Goal: Task Accomplishment & Management: Use online tool/utility

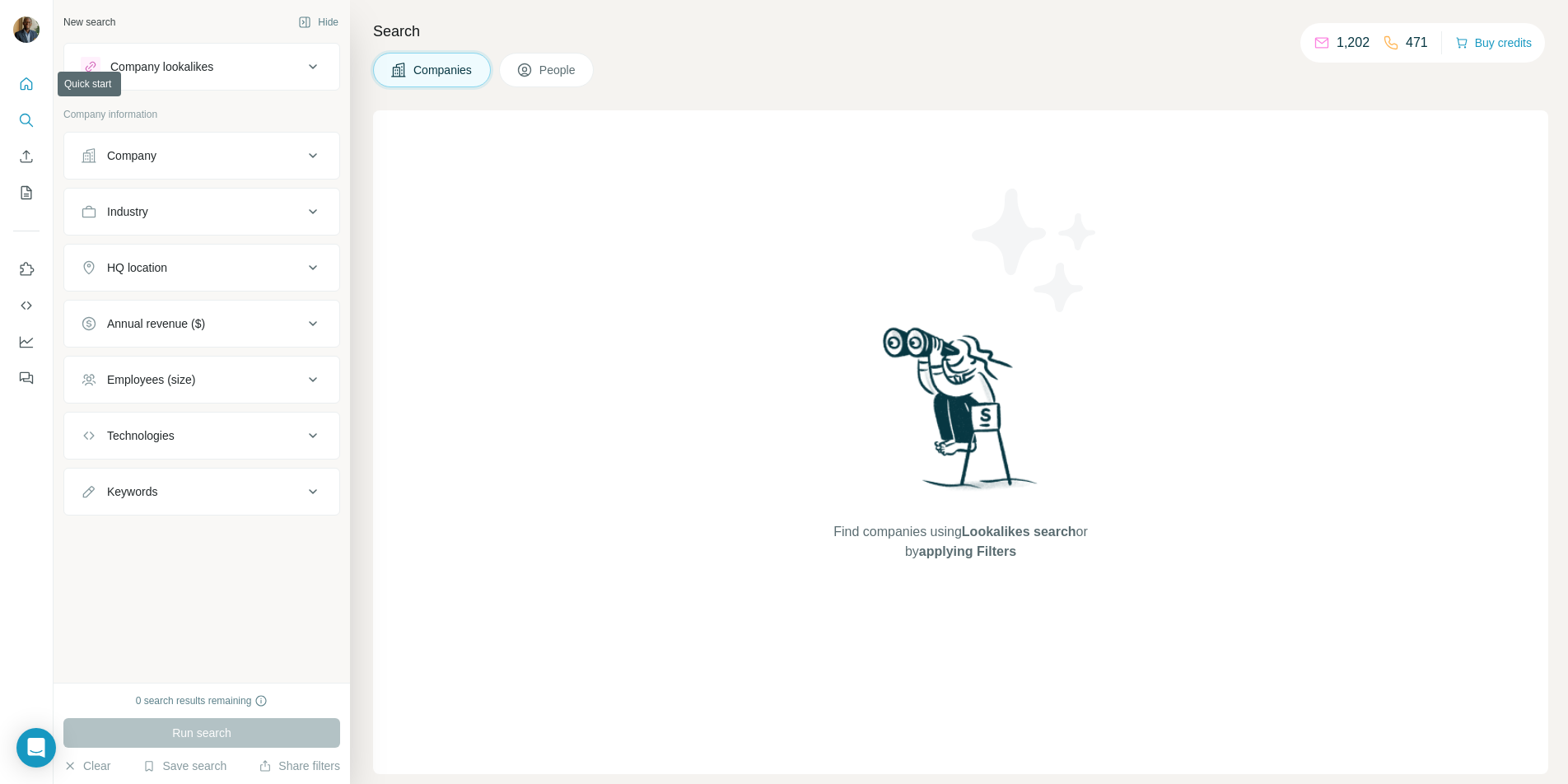
click at [31, 90] on icon "Quick start" at bounding box center [26, 84] width 16 height 16
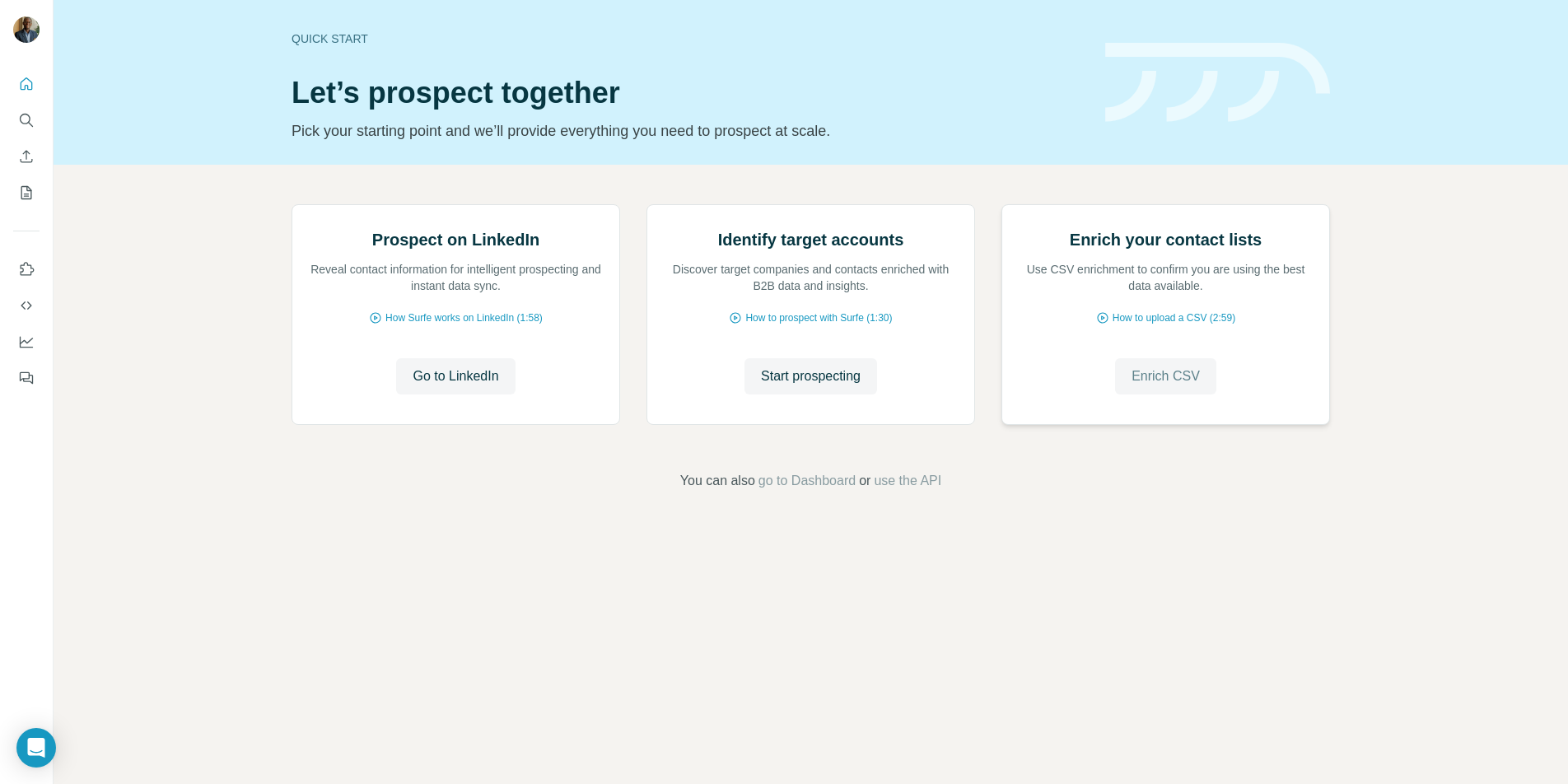
click at [1145, 387] on span "Enrich CSV" at bounding box center [1166, 377] width 68 height 20
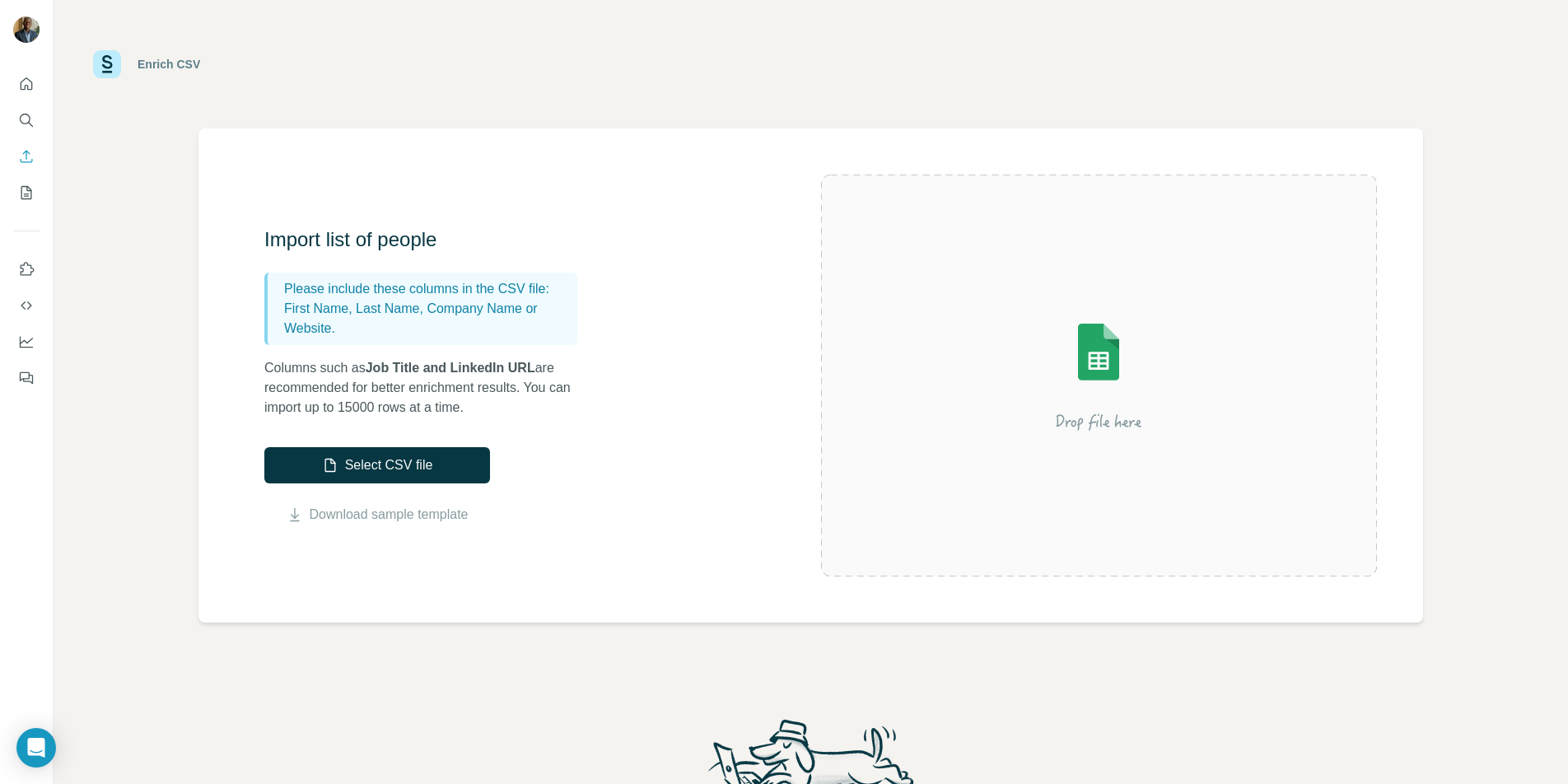
click at [1045, 373] on img at bounding box center [1099, 376] width 297 height 198
click at [377, 476] on button "Select CSV file" at bounding box center [378, 466] width 226 height 36
click at [404, 517] on link "Download sample template" at bounding box center [389, 514] width 159 height 20
click at [426, 466] on button "Select CSV file" at bounding box center [378, 466] width 226 height 36
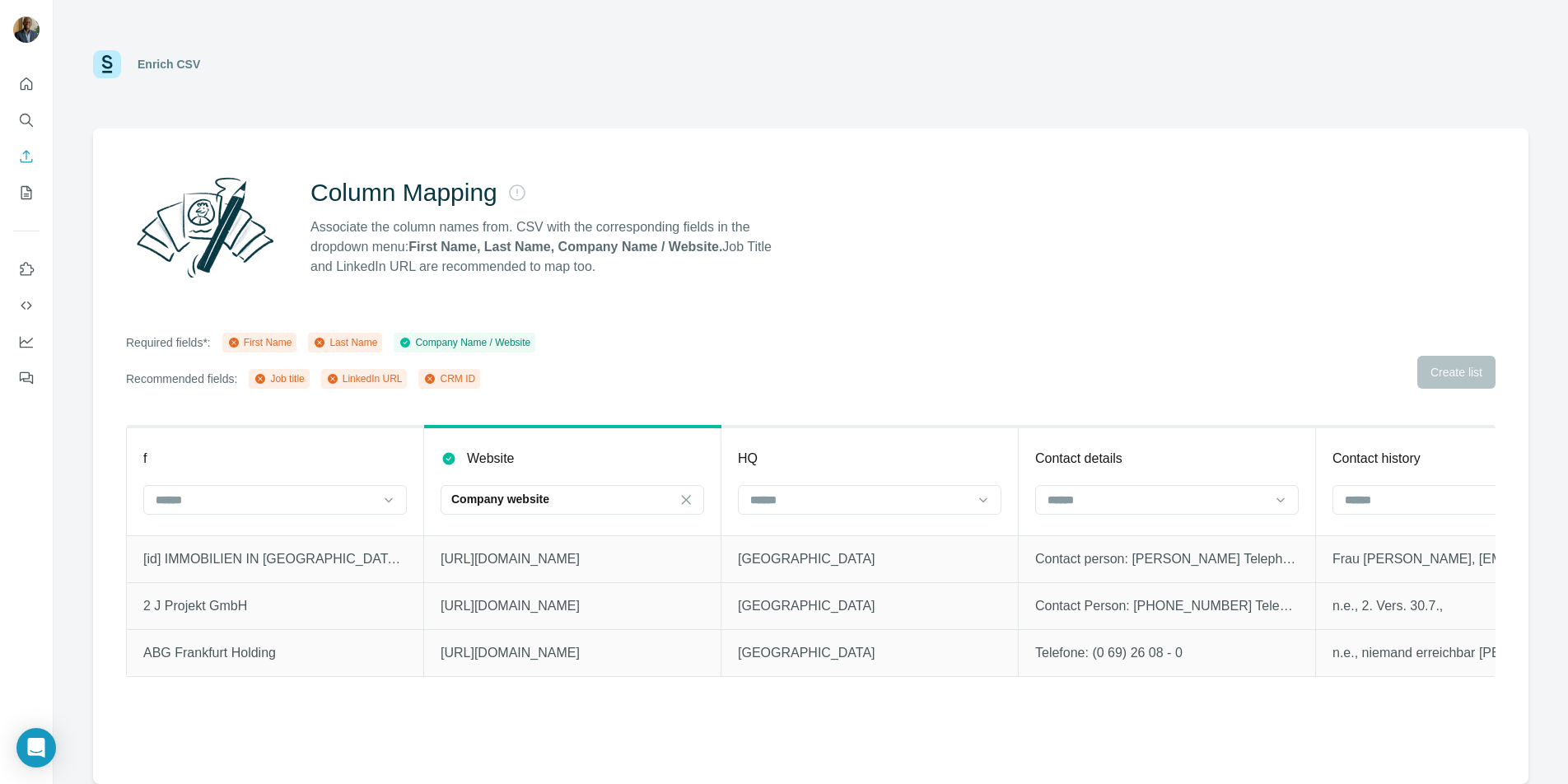
click at [238, 341] on icon at bounding box center [234, 343] width 10 height 10
click at [451, 358] on div "Required fields*: First Name Last Name Company Name / Website Recommended field…" at bounding box center [331, 361] width 410 height 56
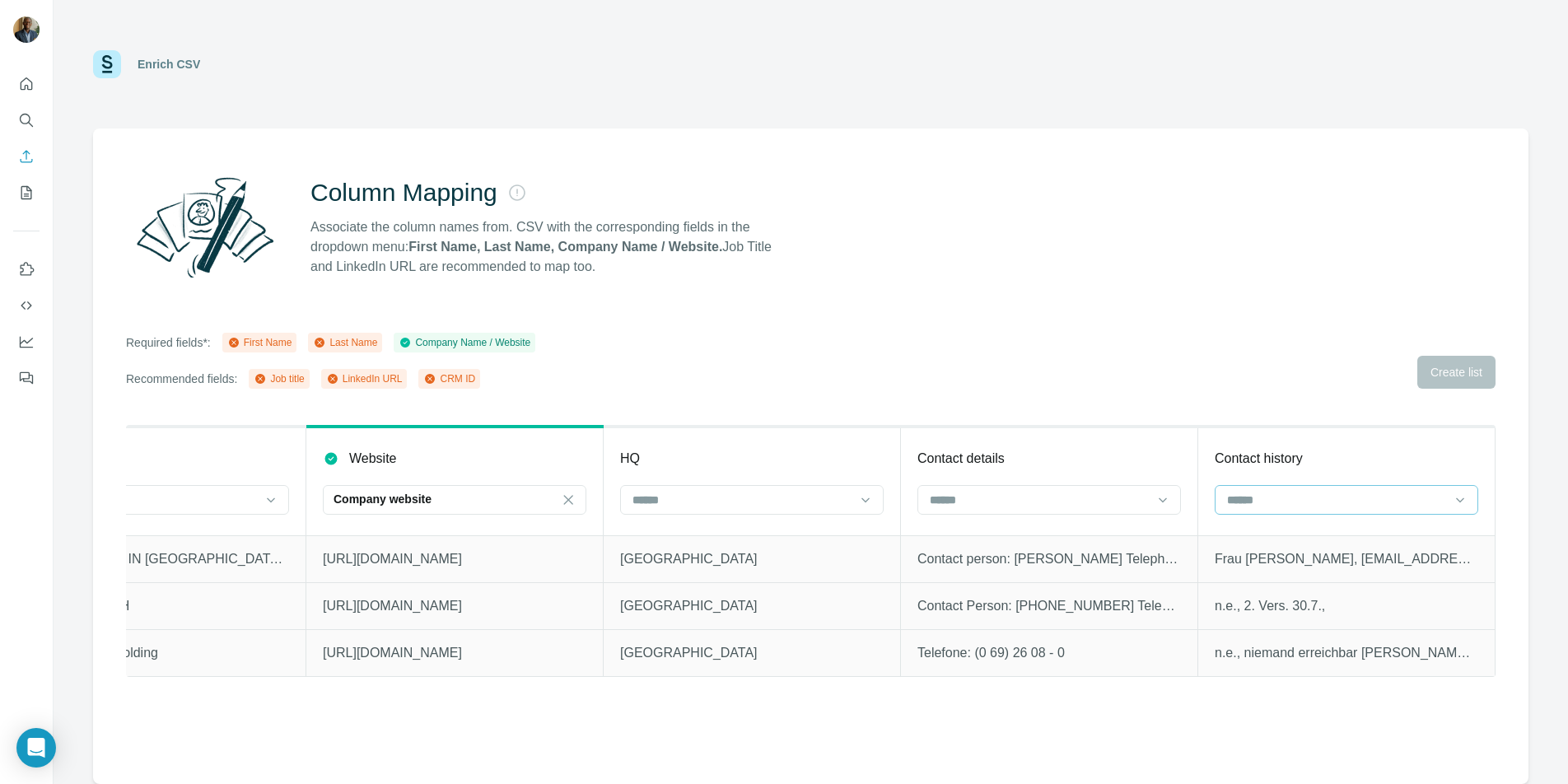
click at [1392, 500] on input at bounding box center [1337, 500] width 223 height 18
click at [833, 508] on input at bounding box center [742, 500] width 223 height 18
click at [972, 353] on div "Required fields*: First Name Last Name Company Name / Website Recommended field…" at bounding box center [811, 361] width 1370 height 56
click at [742, 654] on p "[GEOGRAPHIC_DATA]" at bounding box center [752, 653] width 264 height 20
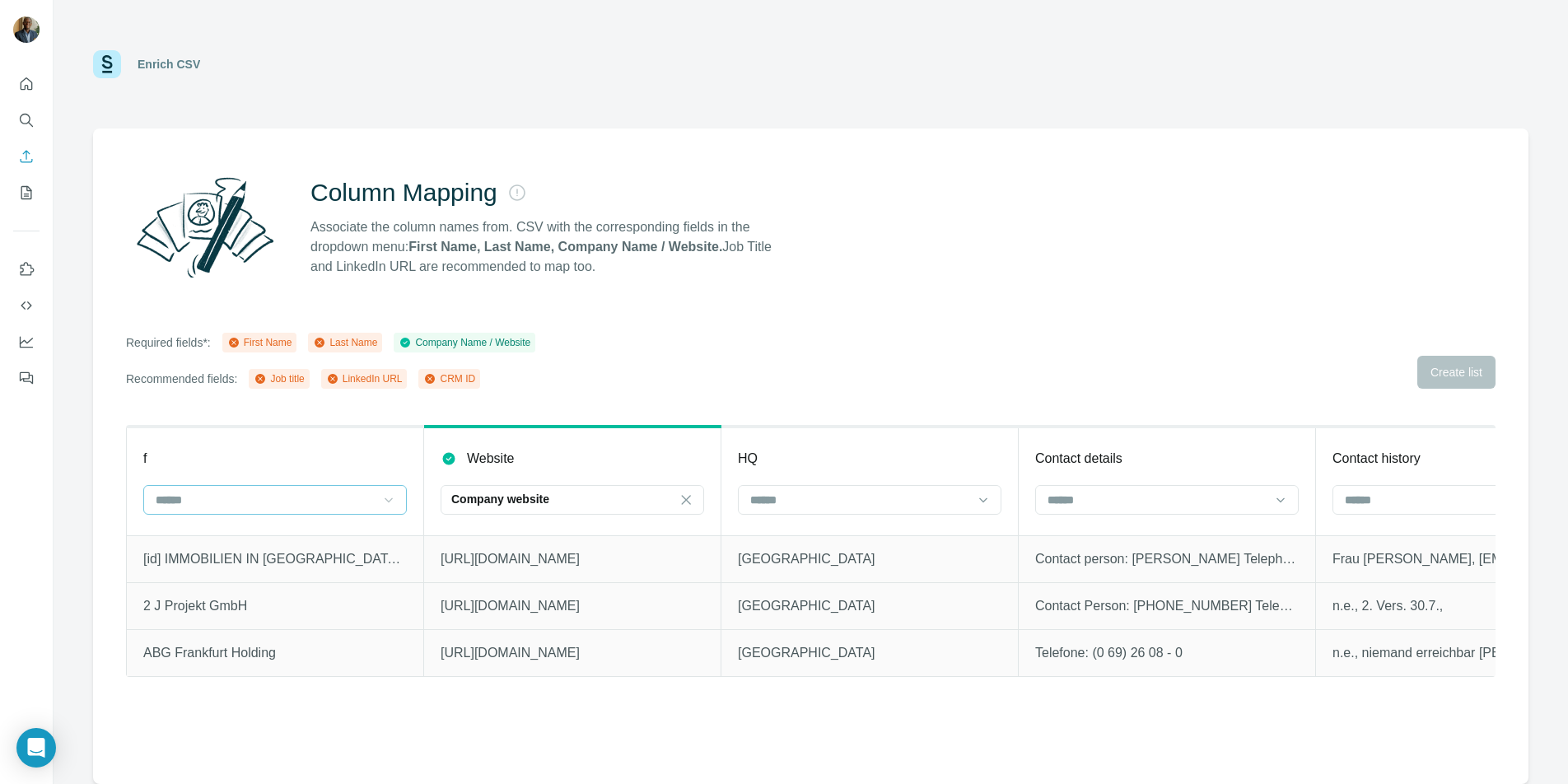
click at [388, 495] on icon at bounding box center [389, 500] width 16 height 16
click at [329, 594] on div "Company Name" at bounding box center [275, 596] width 236 height 16
click at [22, 73] on button "Quick start" at bounding box center [26, 84] width 26 height 30
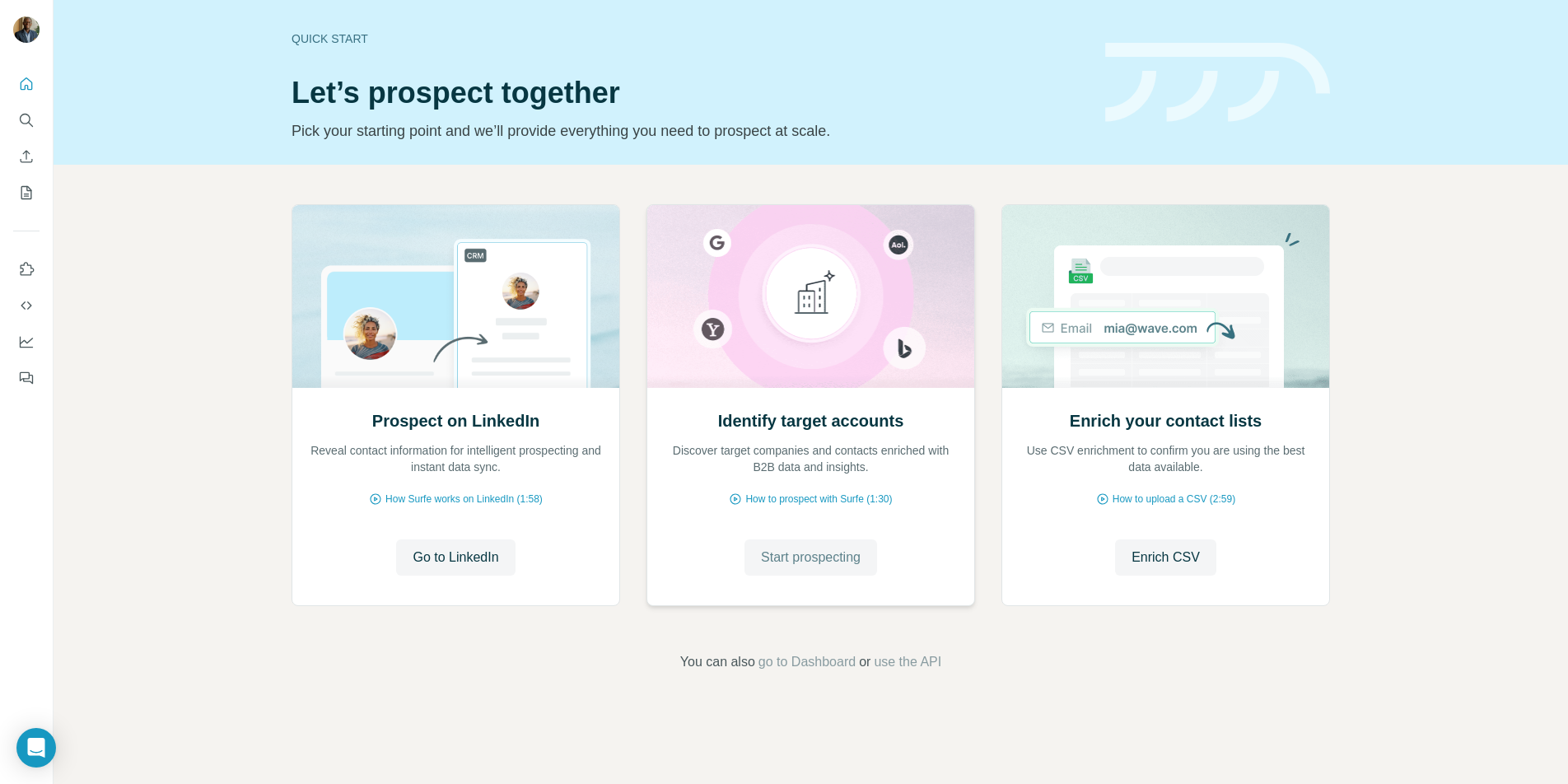
click at [794, 556] on span "Start prospecting" at bounding box center [810, 557] width 100 height 20
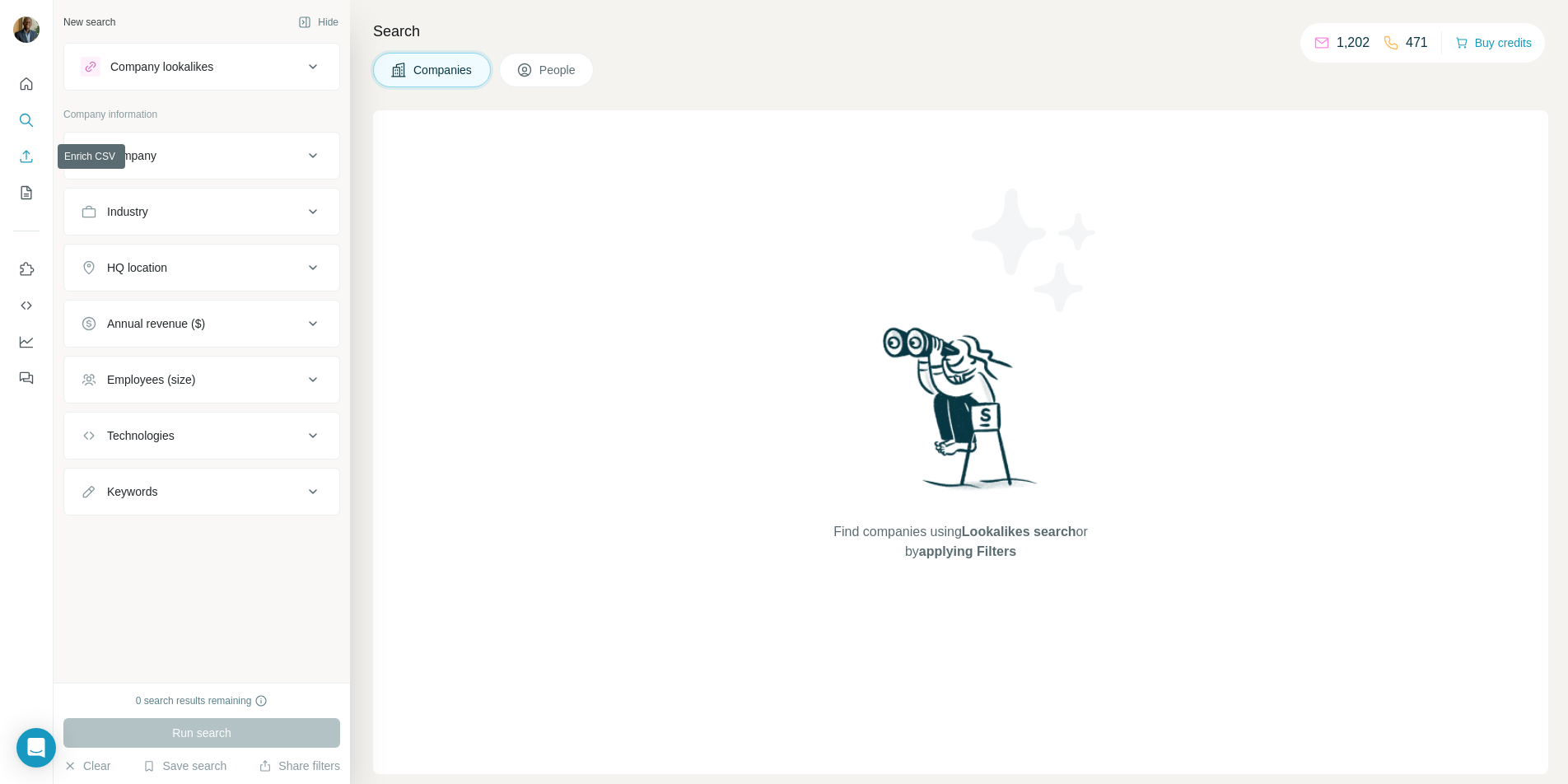
click at [22, 158] on icon "Enrich CSV" at bounding box center [26, 157] width 16 height 16
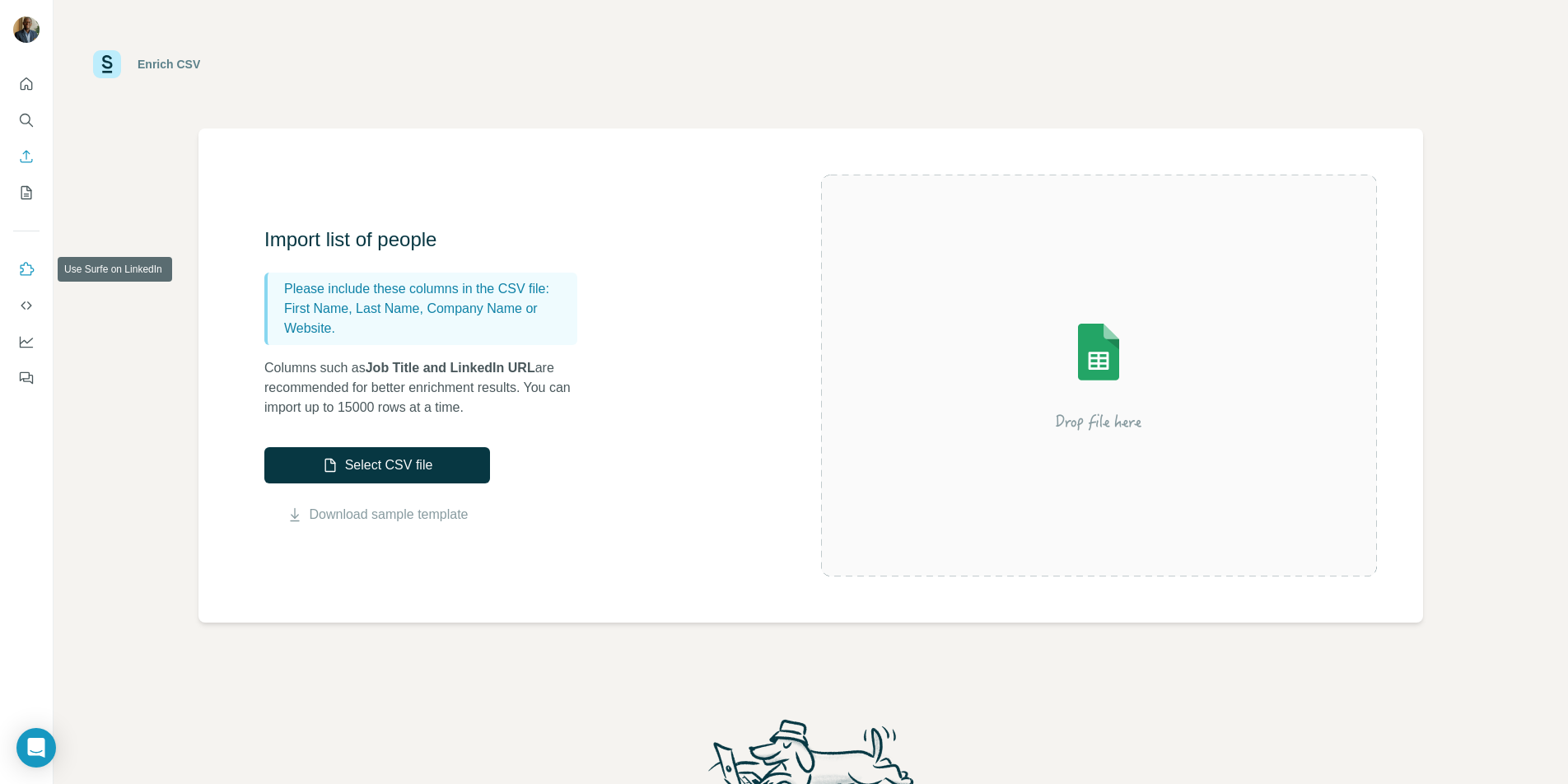
click at [26, 271] on icon "Use Surfe on LinkedIn" at bounding box center [26, 270] width 16 height 16
click at [28, 83] on icon "Quick start" at bounding box center [26, 84] width 16 height 16
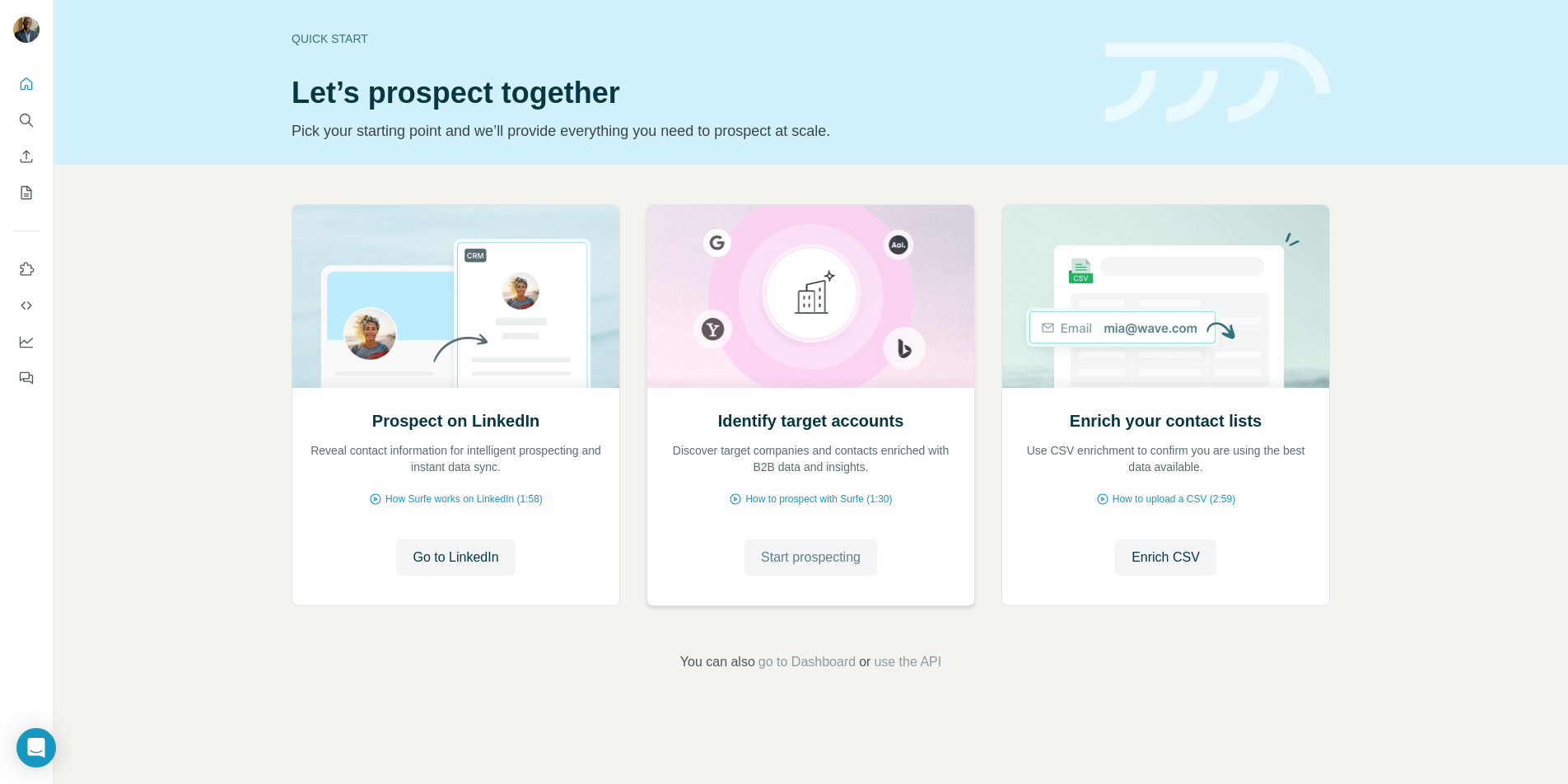
click at [786, 550] on span "Start prospecting" at bounding box center [810, 557] width 100 height 20
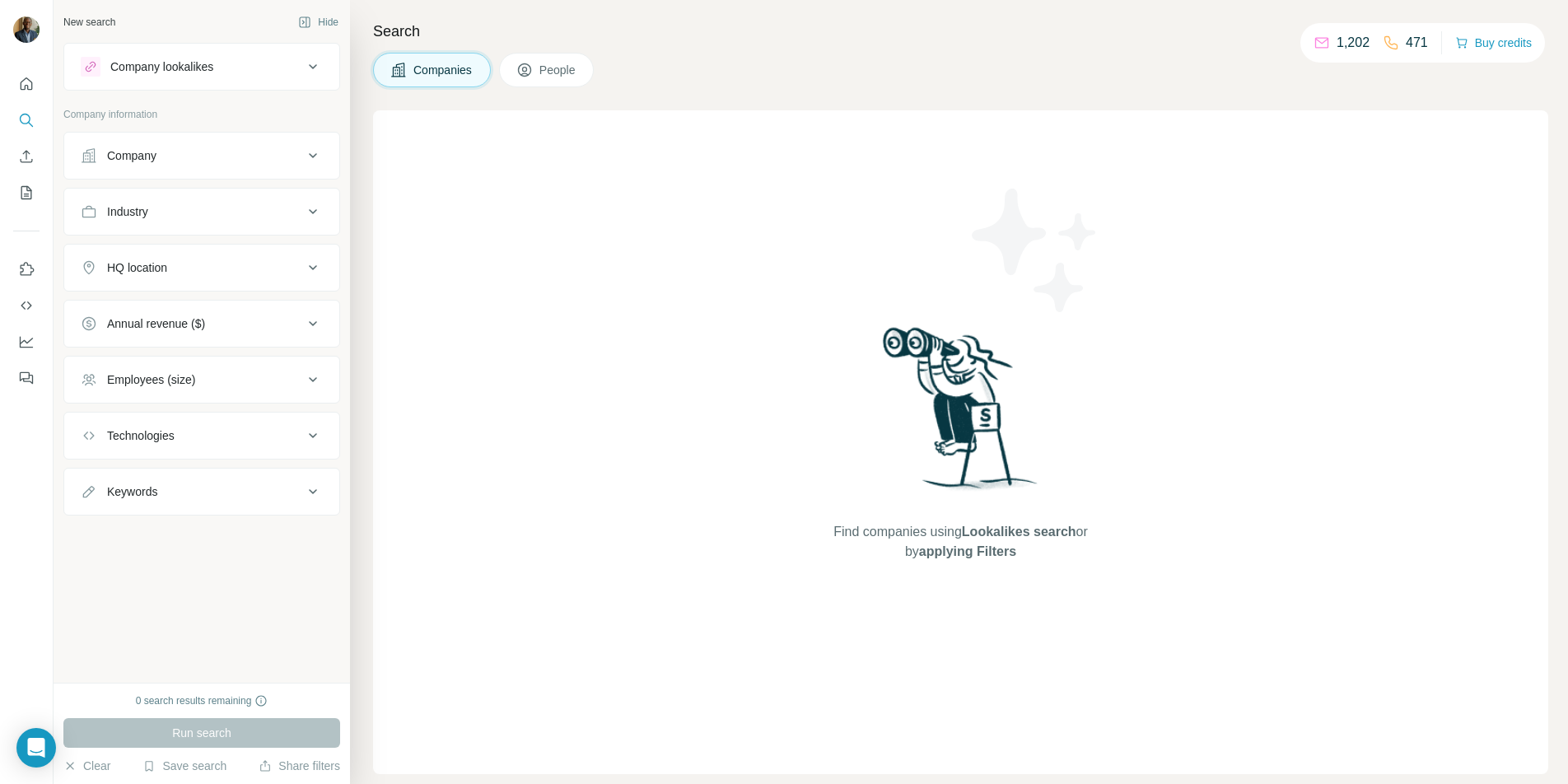
click at [539, 78] on button "People" at bounding box center [547, 70] width 96 height 35
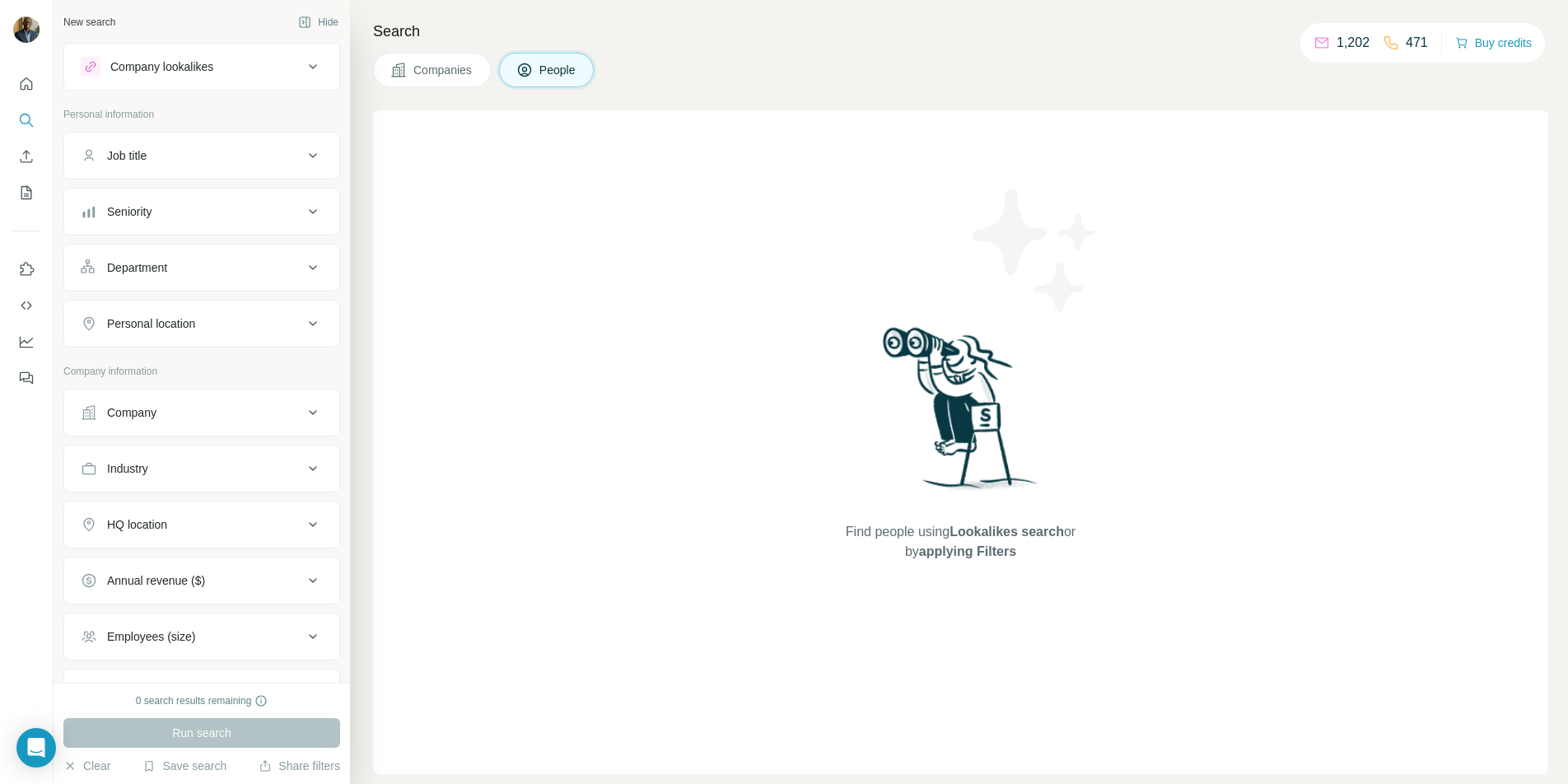
click at [460, 61] on button "Companies" at bounding box center [432, 70] width 118 height 35
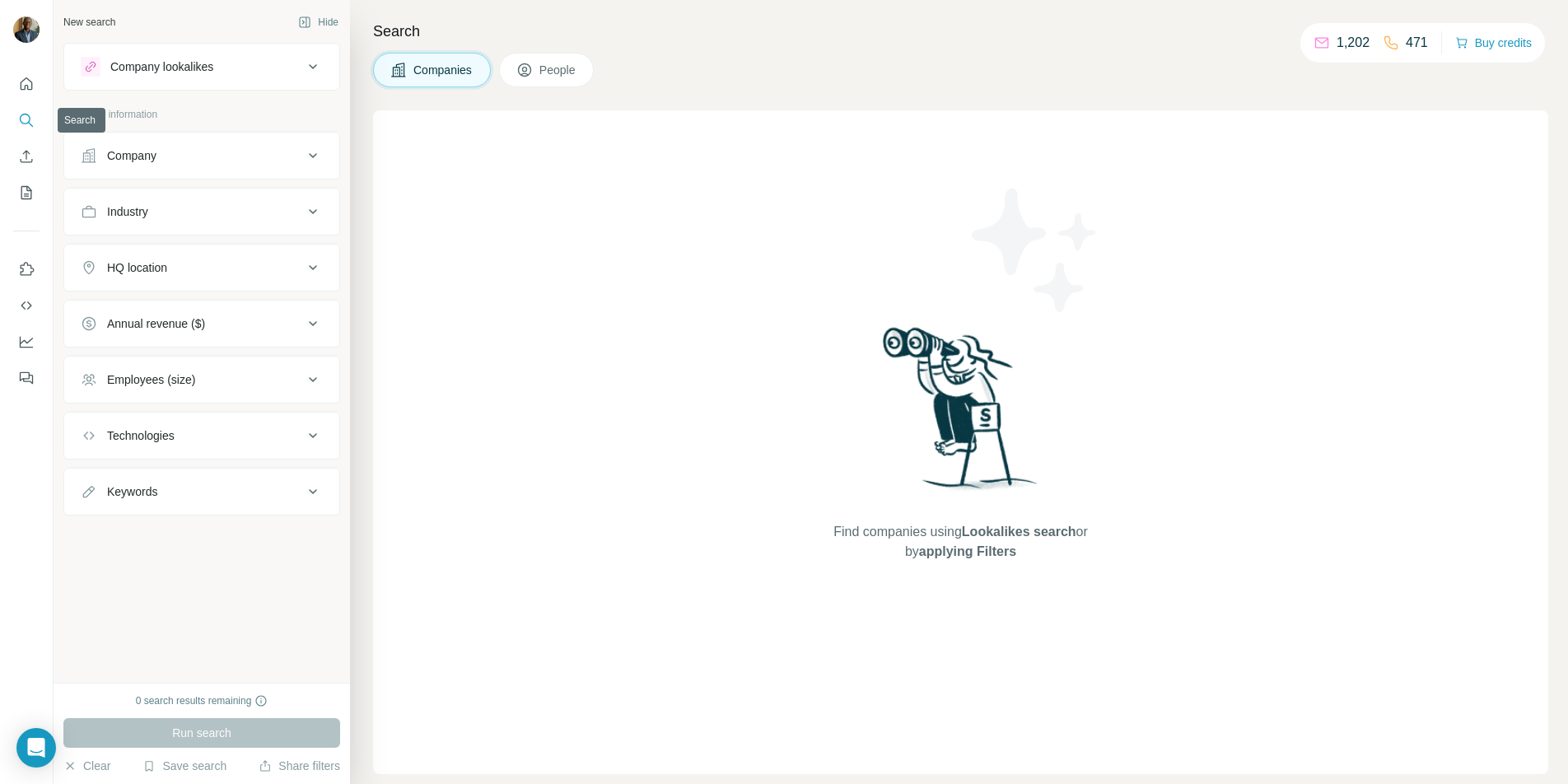
click at [27, 116] on icon "Search" at bounding box center [26, 120] width 16 height 16
click at [25, 82] on icon "Quick start" at bounding box center [26, 84] width 16 height 16
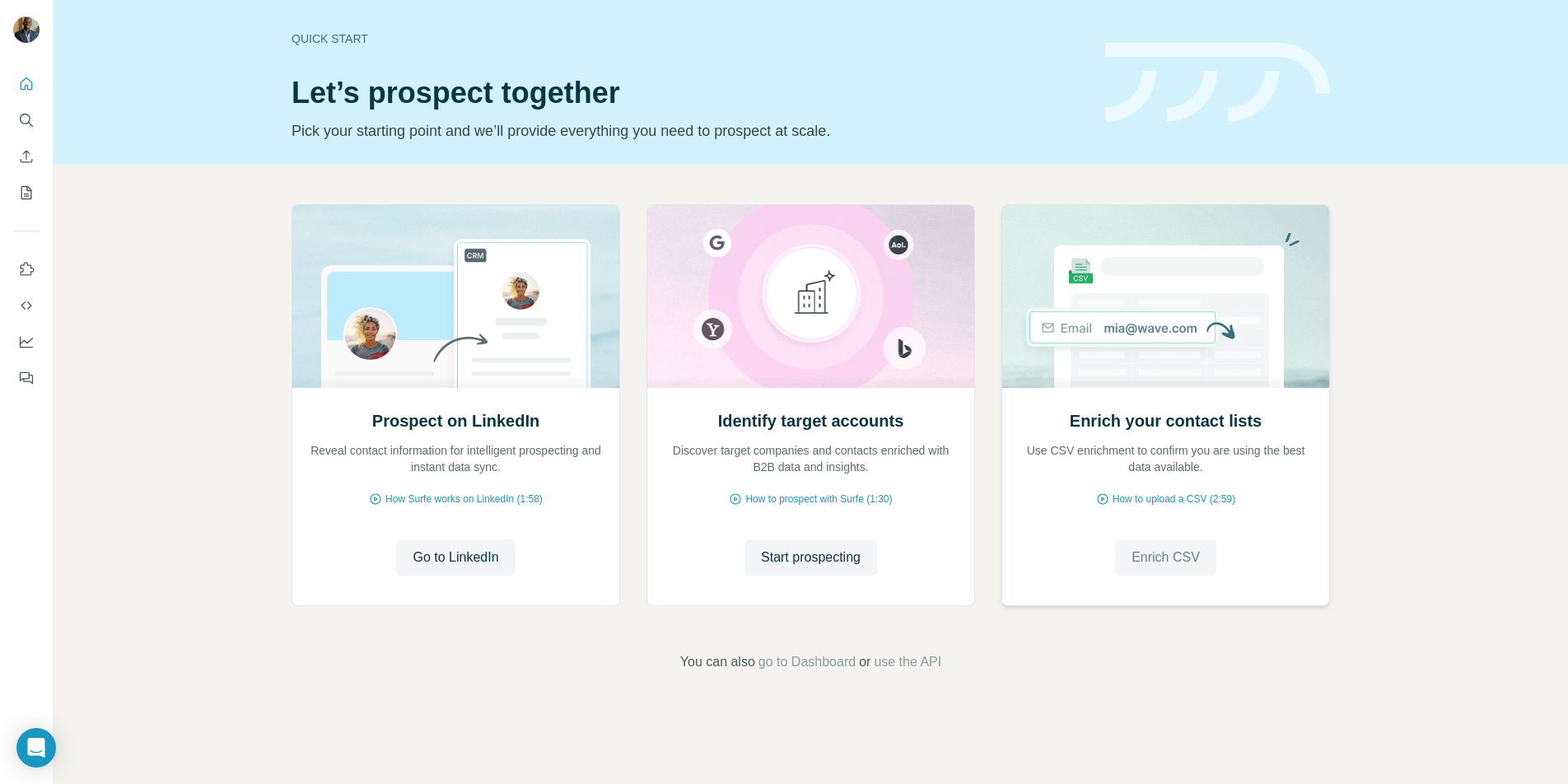
click at [1167, 552] on span "Enrich CSV" at bounding box center [1166, 557] width 68 height 20
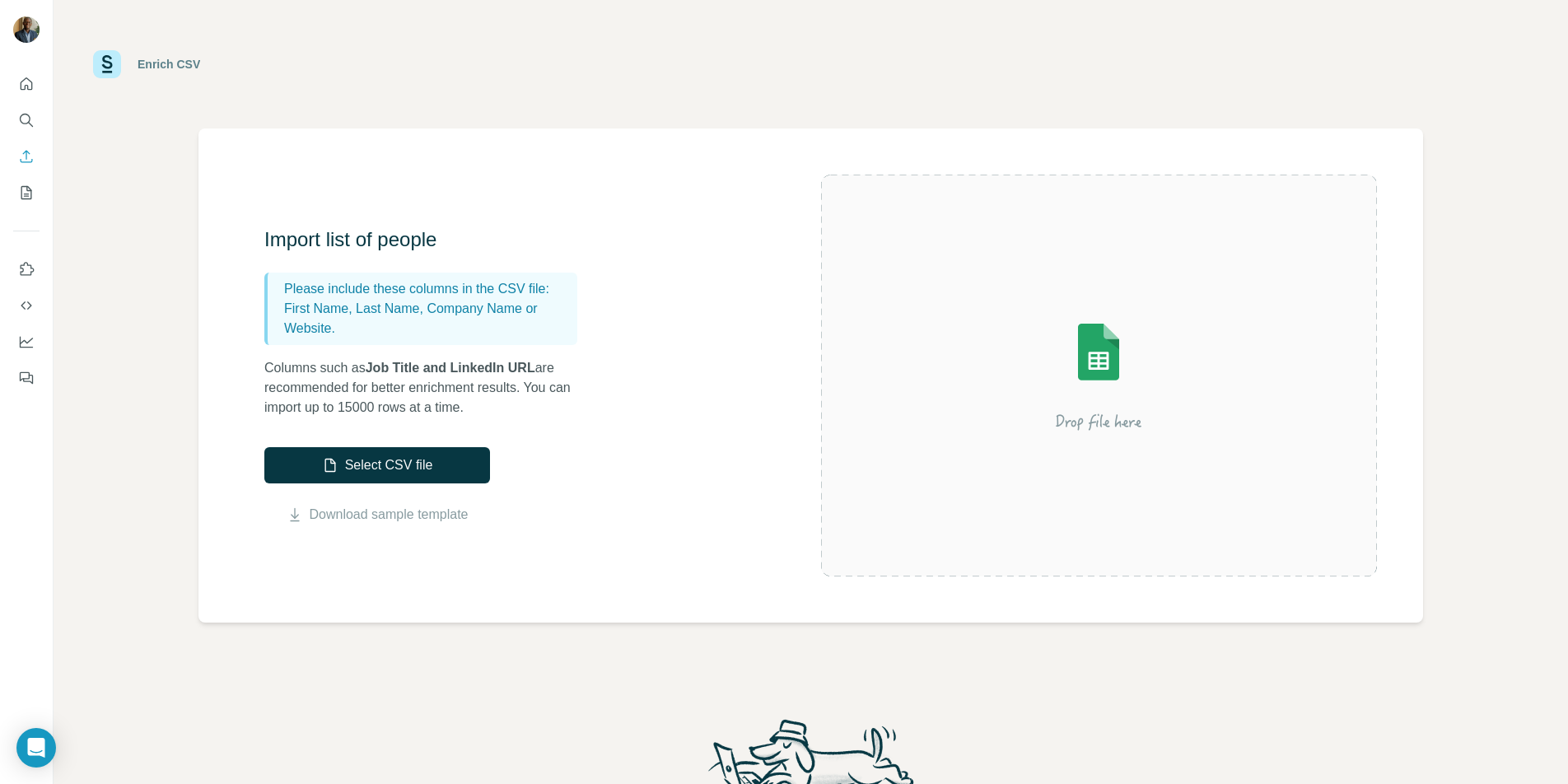
click at [1071, 352] on img at bounding box center [1099, 376] width 297 height 198
click at [395, 471] on button "Select CSV file" at bounding box center [378, 466] width 226 height 36
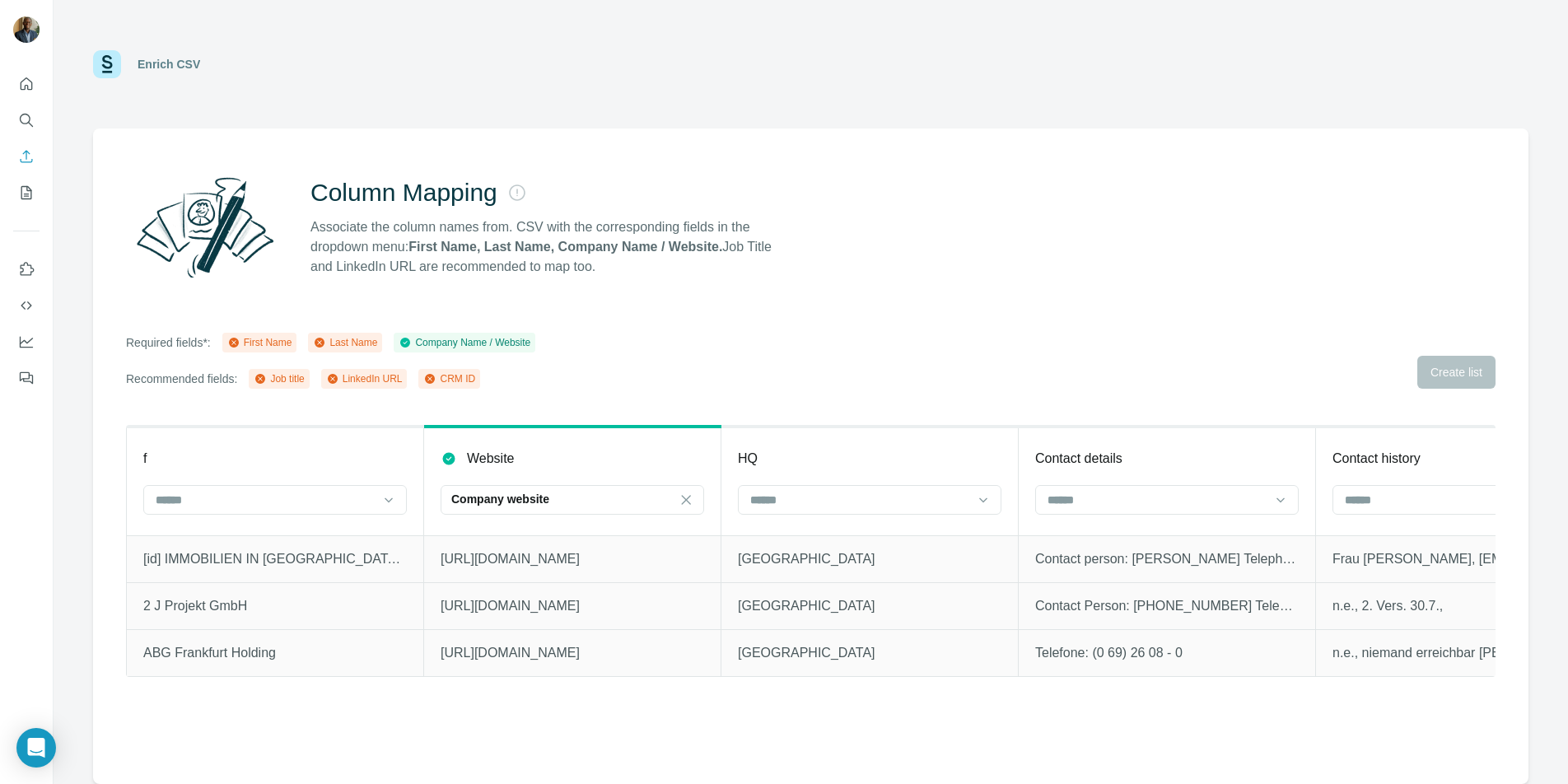
click at [325, 341] on icon at bounding box center [320, 343] width 10 height 10
